Goal: Task Accomplishment & Management: Manage account settings

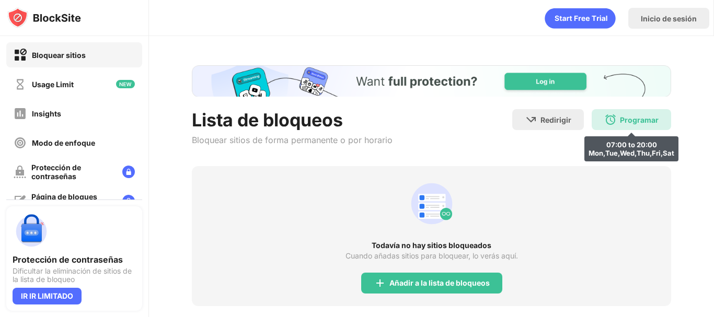
click at [611, 123] on div "Programar 07:00 to 20:00 Mon,Tue,Wed,Thu,Fri,Sat" at bounding box center [631, 119] width 79 height 21
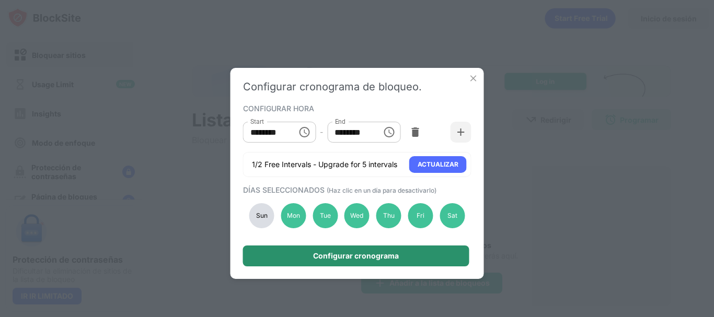
click at [376, 252] on div "Configurar cronograma" at bounding box center [356, 256] width 86 height 8
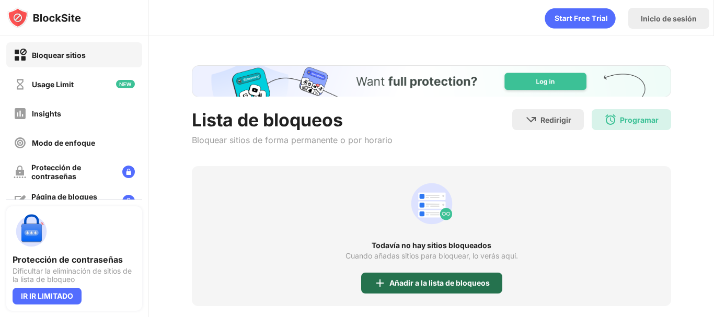
click at [431, 280] on div "Añadir a la lista de bloqueos" at bounding box center [439, 283] width 100 height 8
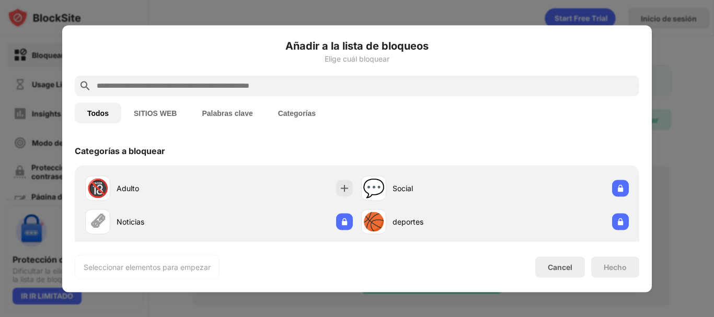
click at [150, 111] on button "SITIOS WEB" at bounding box center [155, 112] width 68 height 21
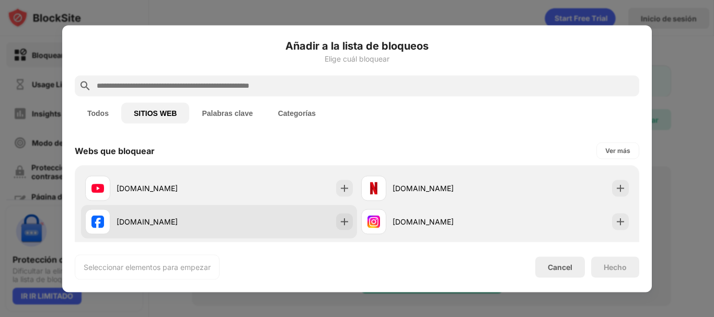
click at [222, 208] on div "[DOMAIN_NAME]" at bounding box center [219, 221] width 276 height 33
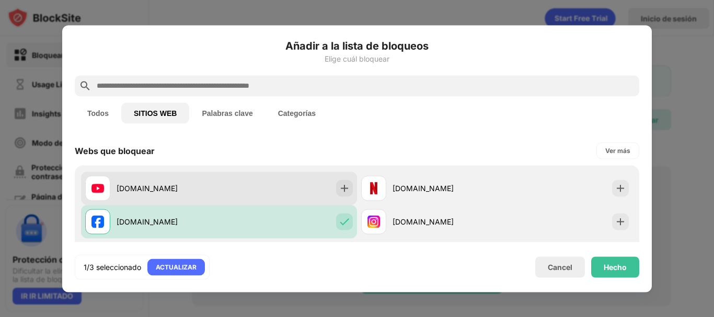
click at [229, 188] on div "[DOMAIN_NAME]" at bounding box center [219, 187] width 276 height 33
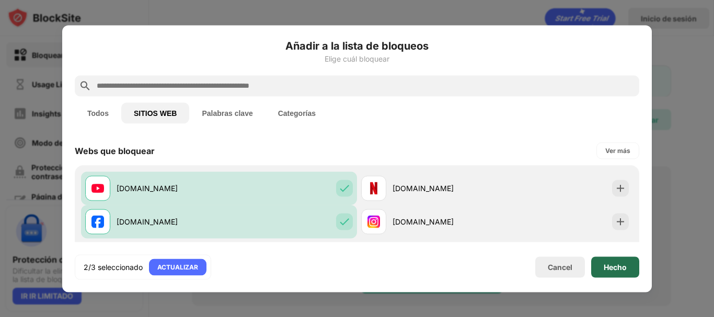
click at [611, 259] on div "Hecho" at bounding box center [615, 267] width 48 height 21
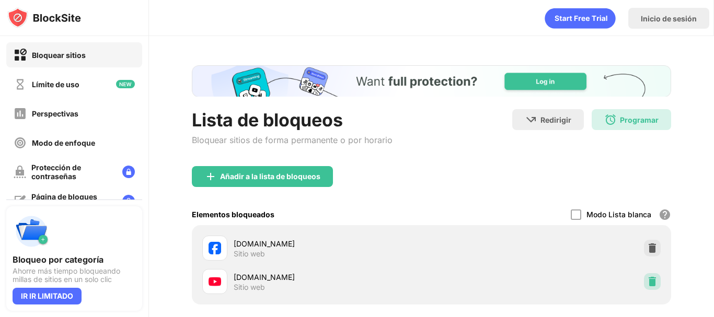
click at [647, 286] on img at bounding box center [652, 282] width 10 height 10
